Goal: Check status: Check status

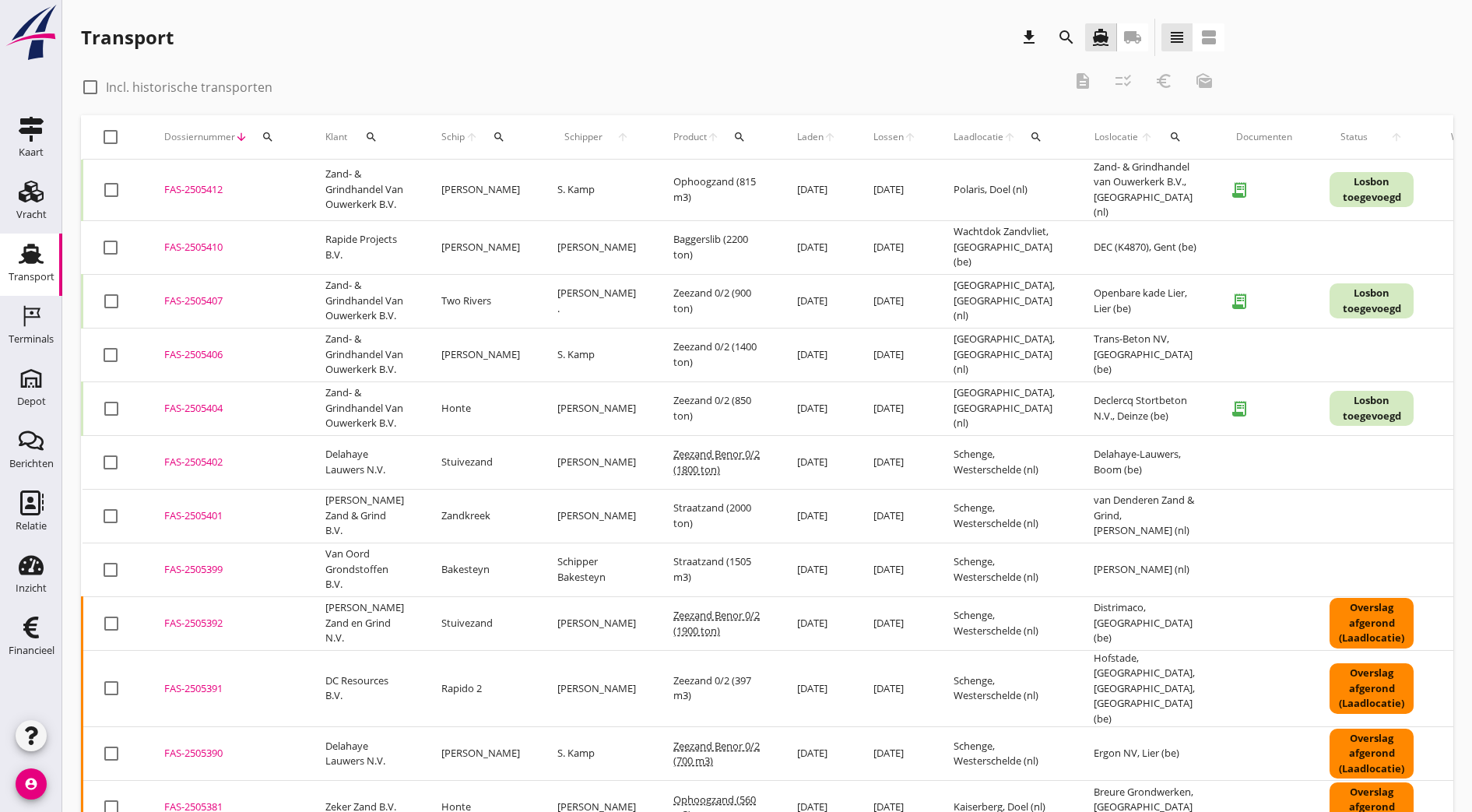
click at [1057, 46] on icon "search" at bounding box center [1066, 37] width 19 height 19
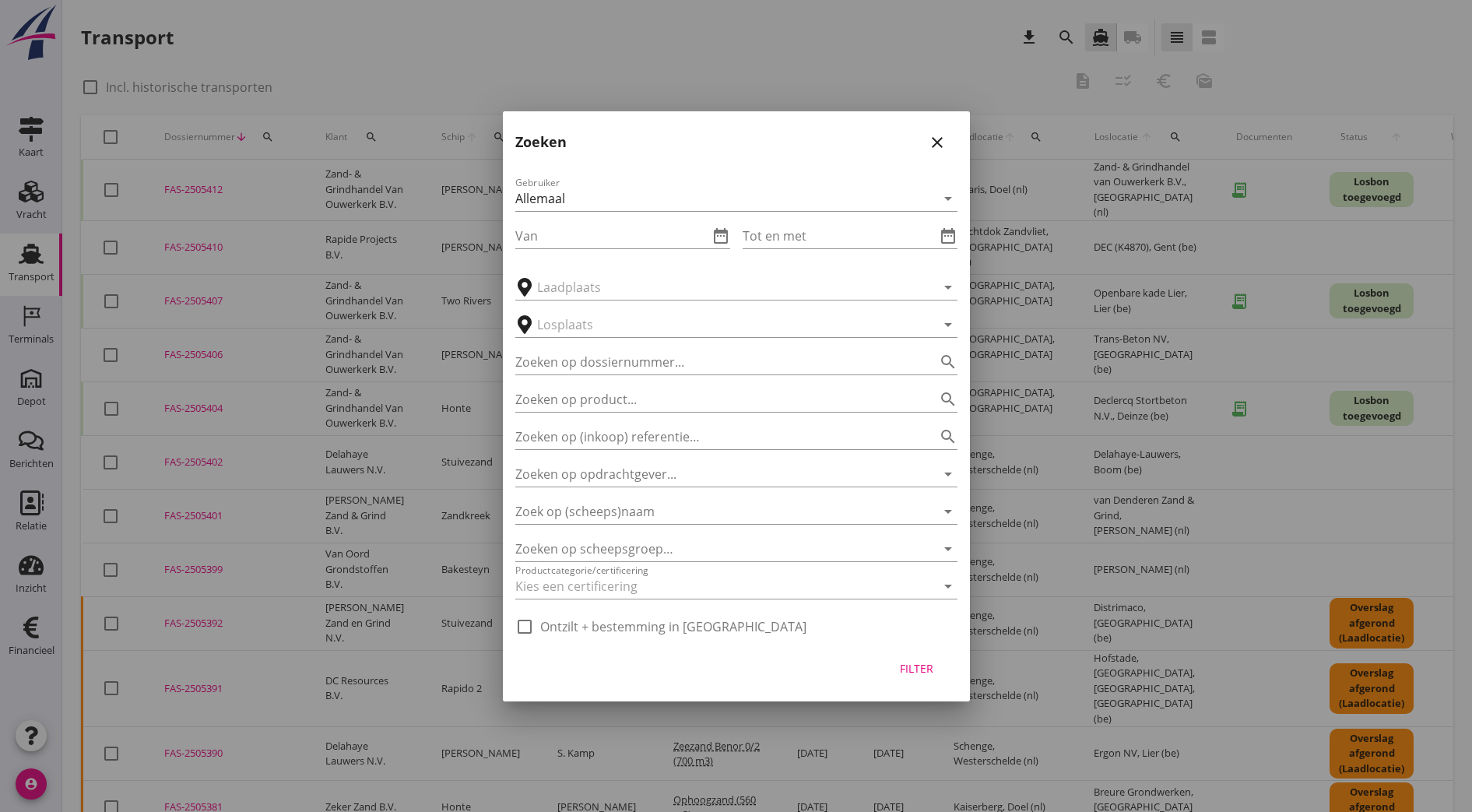
click at [940, 142] on icon "close" at bounding box center [937, 142] width 19 height 19
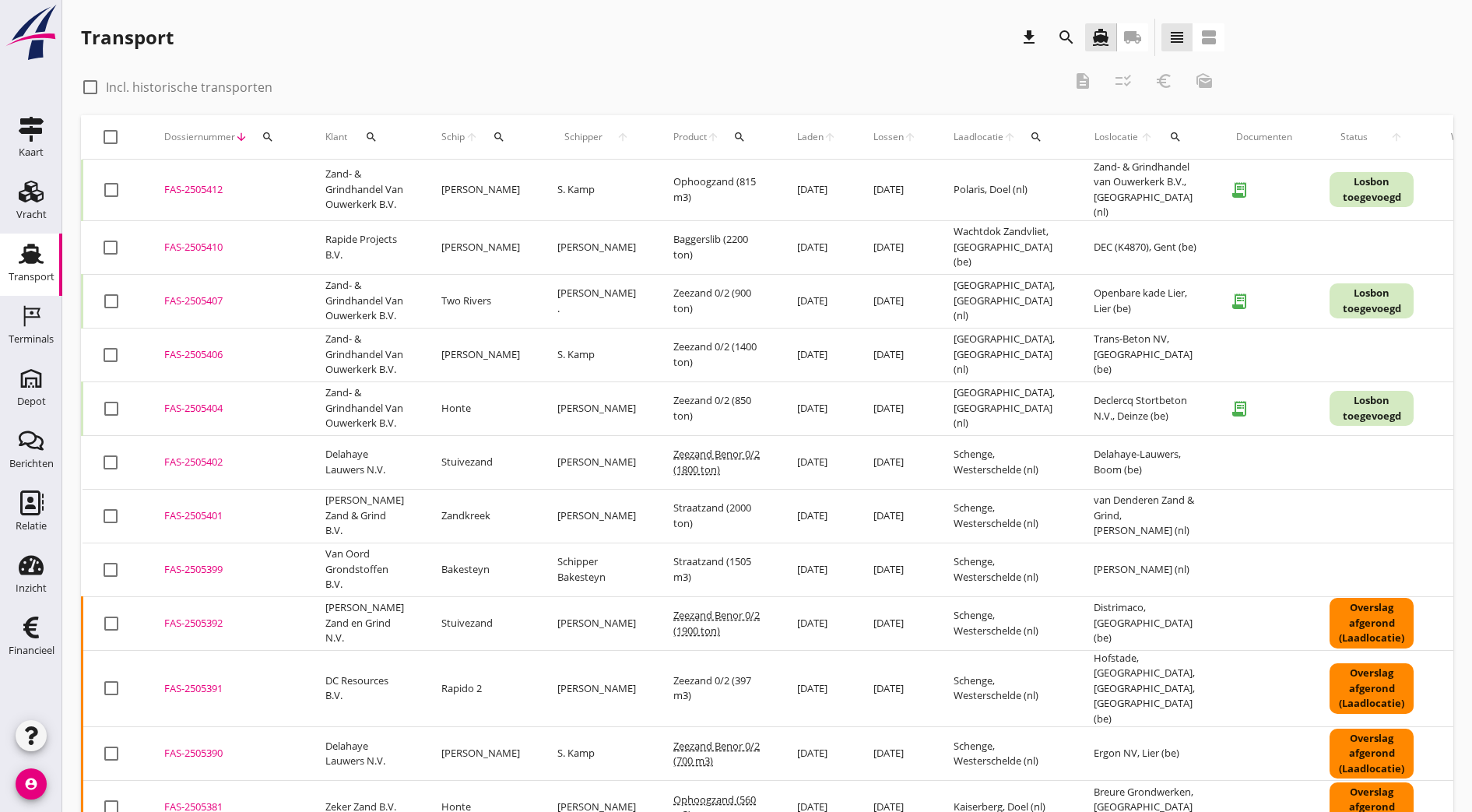
click at [271, 140] on icon "search" at bounding box center [268, 137] width 13 height 13
click at [311, 185] on input "Zoeken op dossiernummer..." at bounding box center [340, 182] width 162 height 25
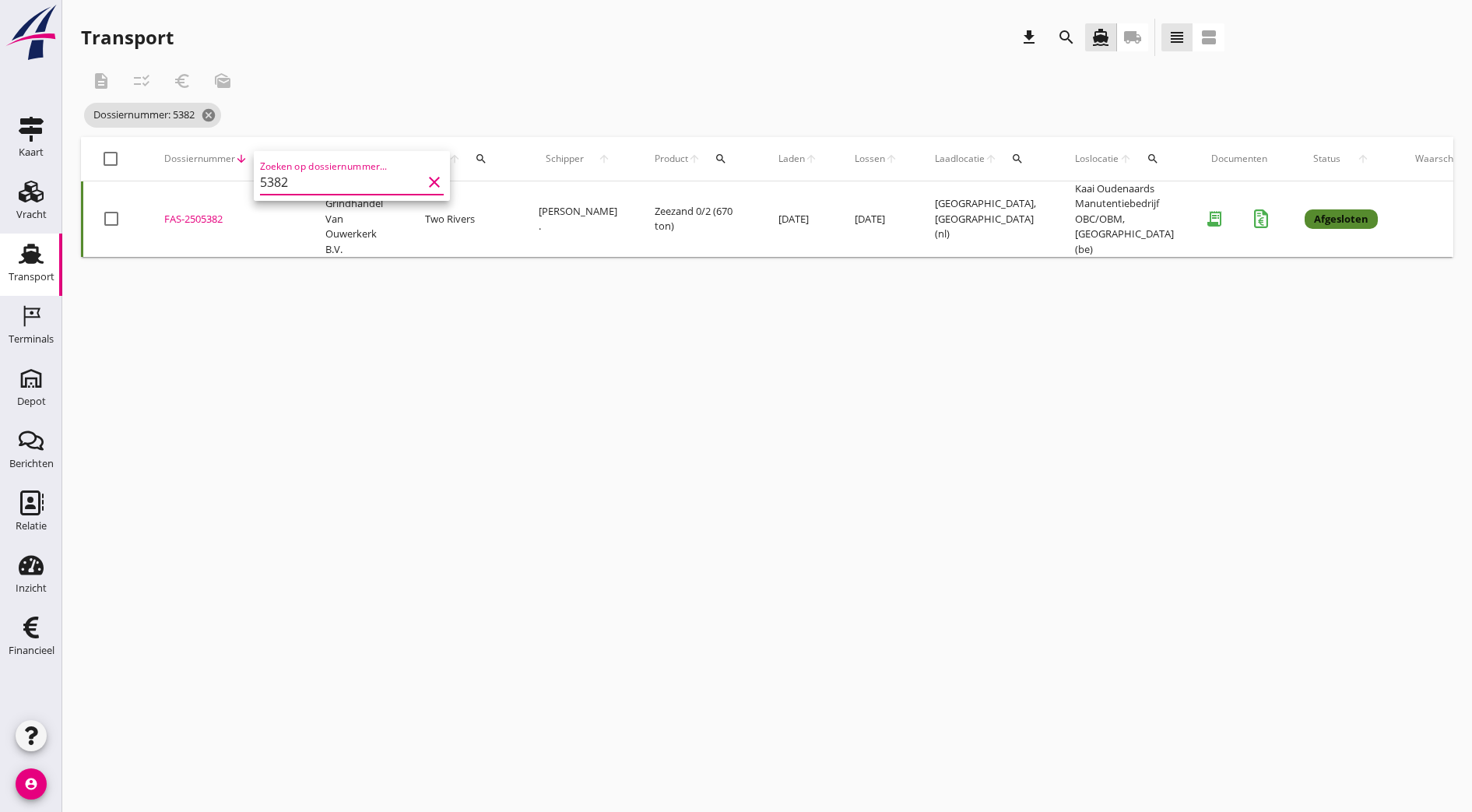
type input "5382"
click at [213, 220] on div "FAS-2505382" at bounding box center [226, 219] width 124 height 15
